Goal: Task Accomplishment & Management: Manage account settings

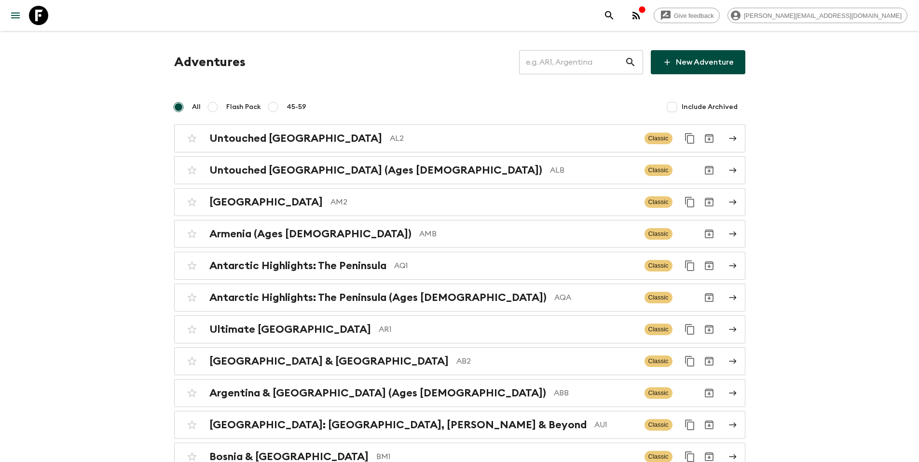
click at [588, 72] on input "text" at bounding box center [572, 62] width 106 height 27
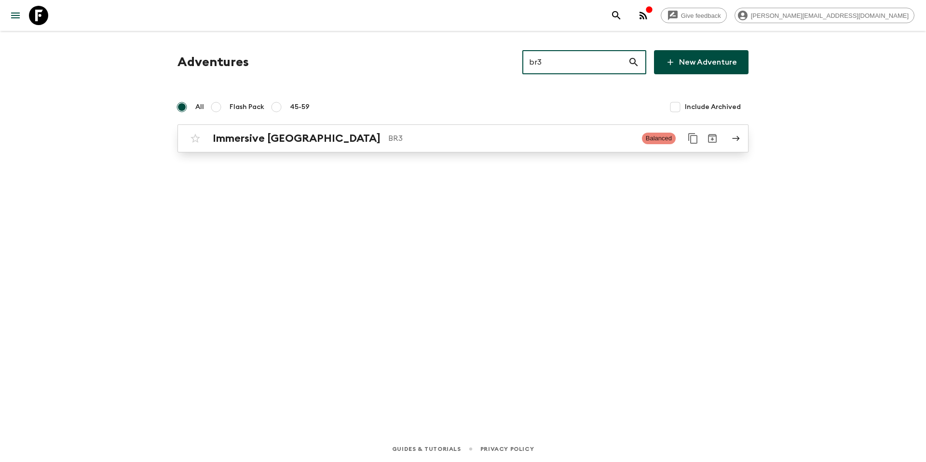
type input "br3"
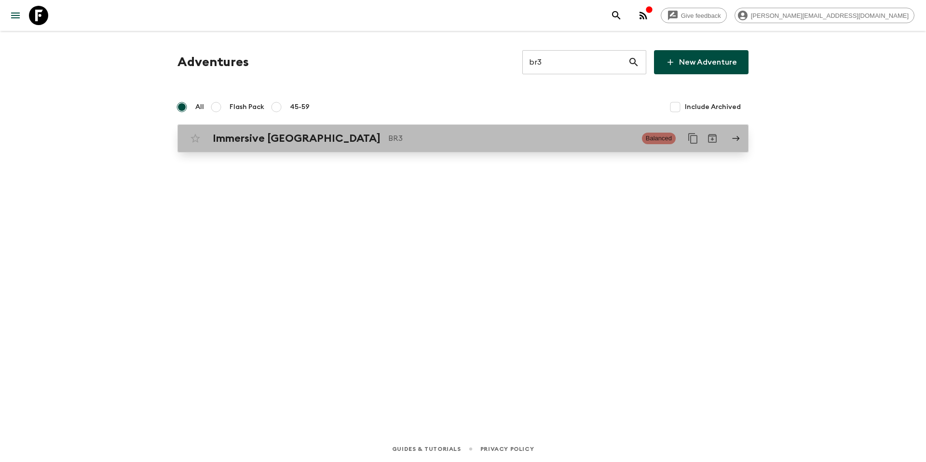
click at [449, 133] on p "BR3" at bounding box center [511, 139] width 246 height 12
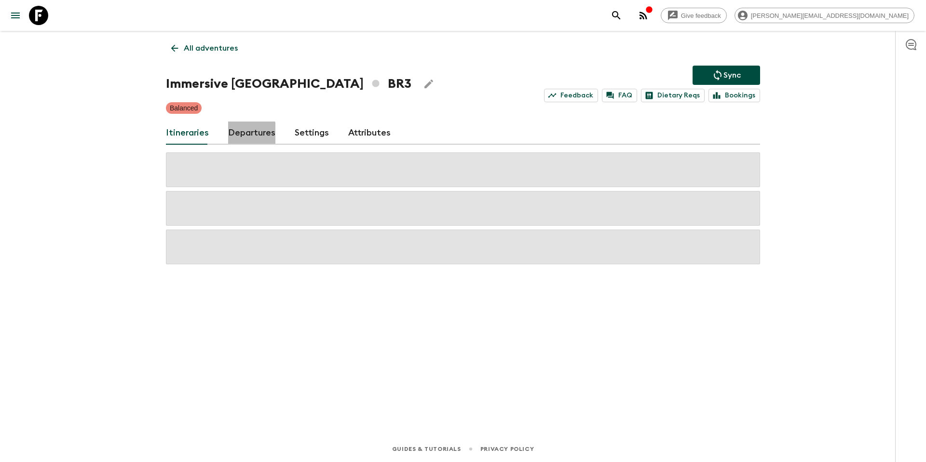
click at [239, 135] on link "Departures" at bounding box center [251, 133] width 47 height 23
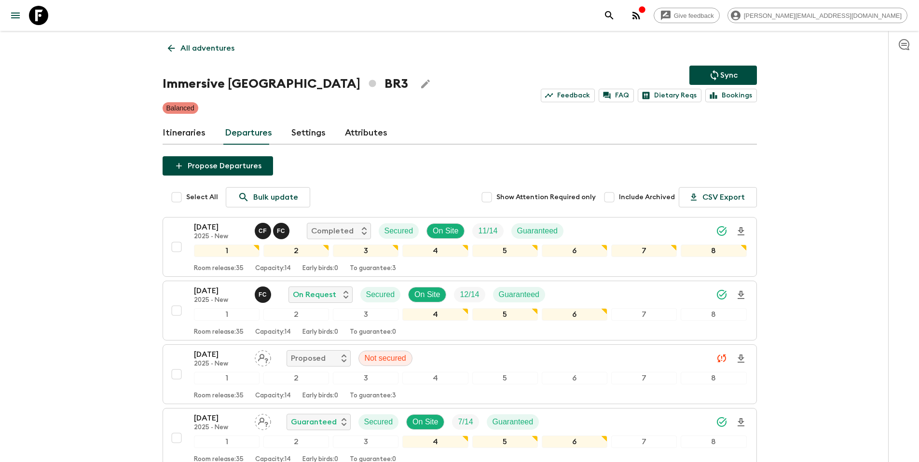
scroll to position [314, 0]
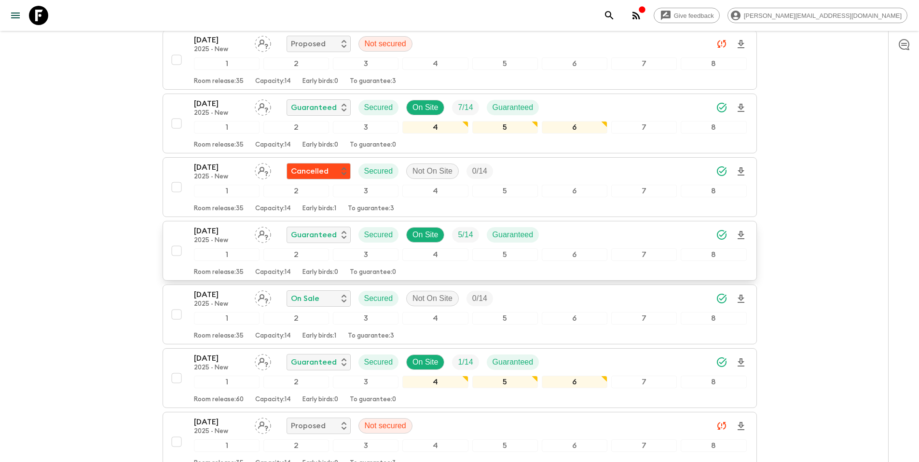
click at [592, 234] on div "[DATE] 2025 - New Guaranteed Secured On Site 5 / 14 Guaranteed" at bounding box center [470, 234] width 553 height 19
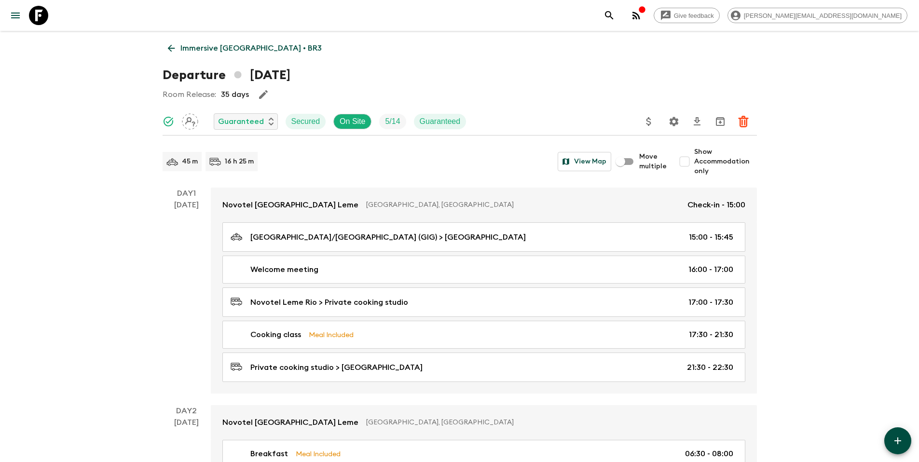
click at [647, 125] on icon "Update Price, Early Bird Discount and Costs" at bounding box center [649, 122] width 12 height 12
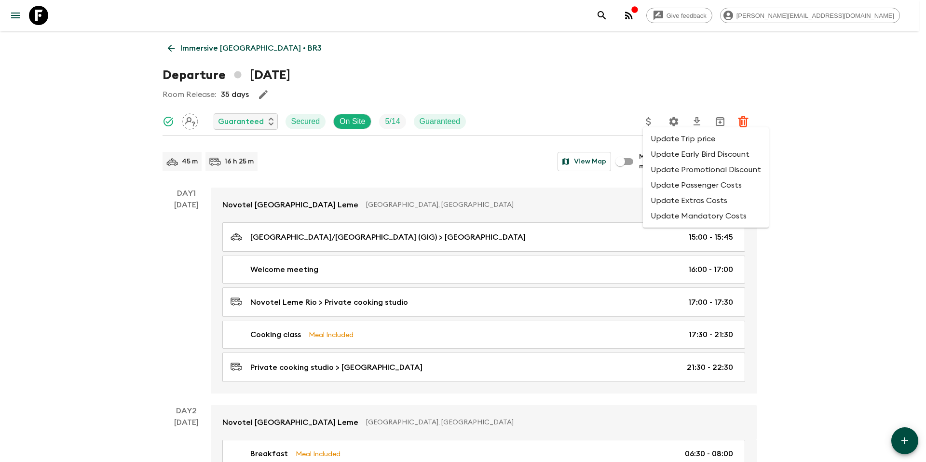
click at [666, 172] on li "Update Promotional Discount" at bounding box center [706, 169] width 126 height 15
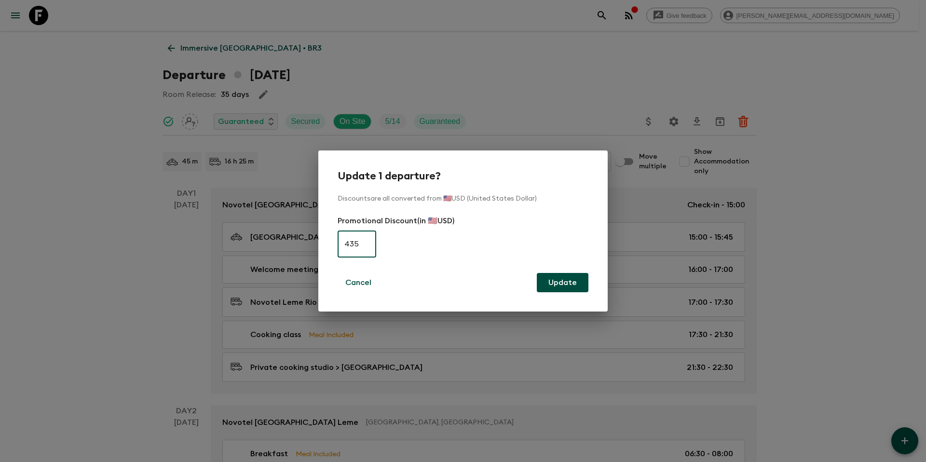
click at [377, 244] on form "Promotional Discount (in 🇺🇸USD) 435 ​" at bounding box center [463, 238] width 251 height 46
click at [377, 245] on form "Promotional Discount (in 🇺🇸USD) 435 ​" at bounding box center [463, 238] width 251 height 46
click at [366, 245] on input "435" at bounding box center [357, 244] width 39 height 27
type input "0"
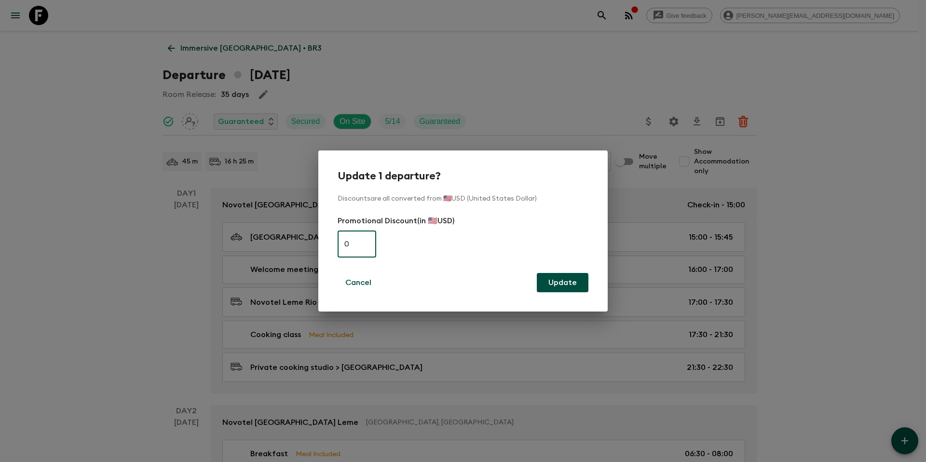
click at [566, 275] on button "Update" at bounding box center [563, 282] width 52 height 19
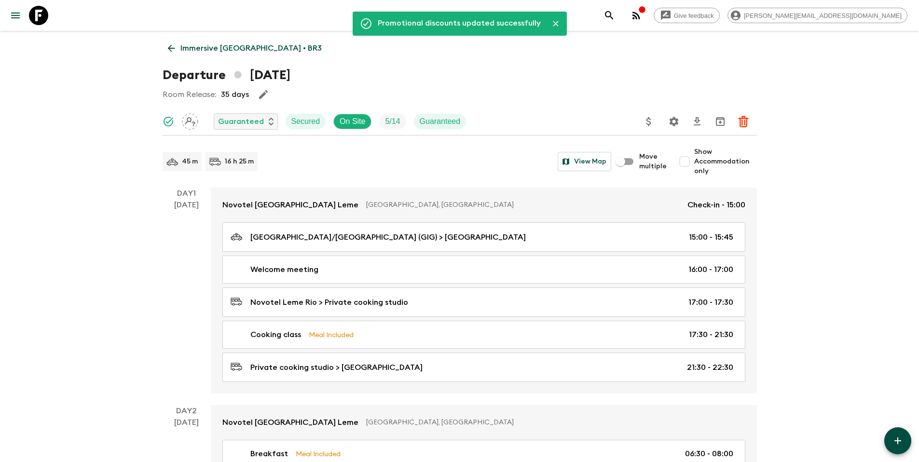
click at [195, 48] on p "Immersive [GEOGRAPHIC_DATA] • BR3" at bounding box center [250, 48] width 141 height 12
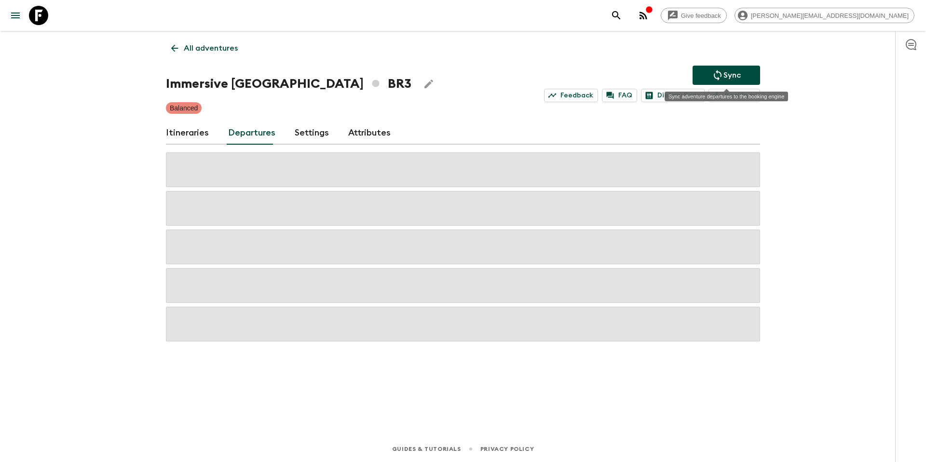
click at [717, 72] on icon "Sync adventure departures to the booking engine" at bounding box center [718, 75] width 8 height 11
